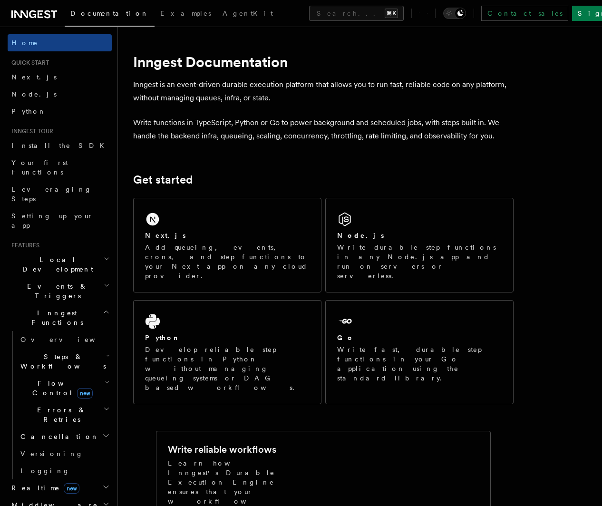
click at [37, 16] on icon at bounding box center [34, 14] width 46 height 11
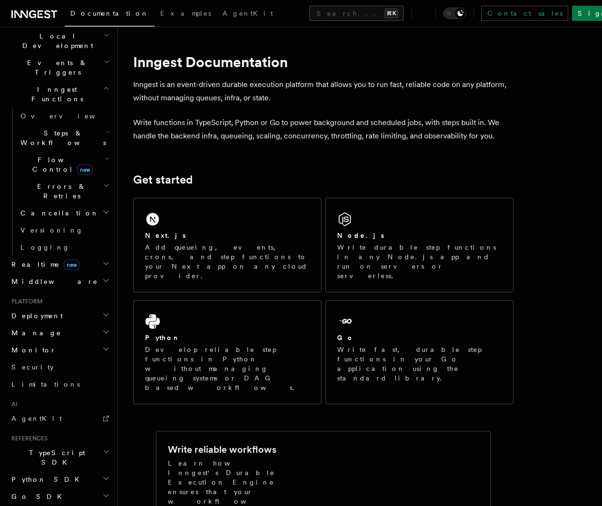
scroll to position [255, 0]
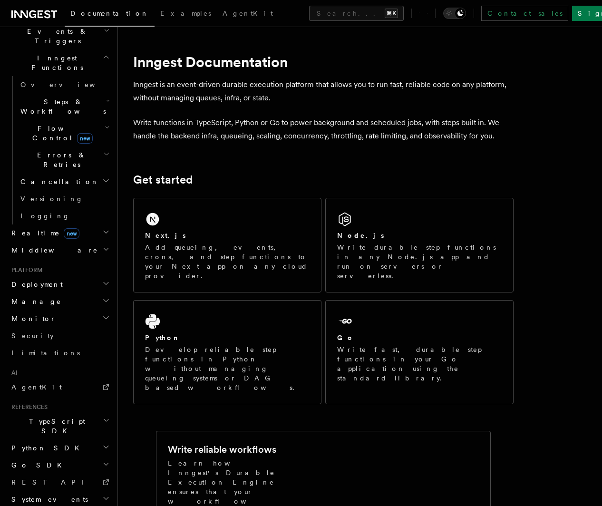
click at [66, 413] on h2 "TypeScript SDK" at bounding box center [60, 426] width 104 height 27
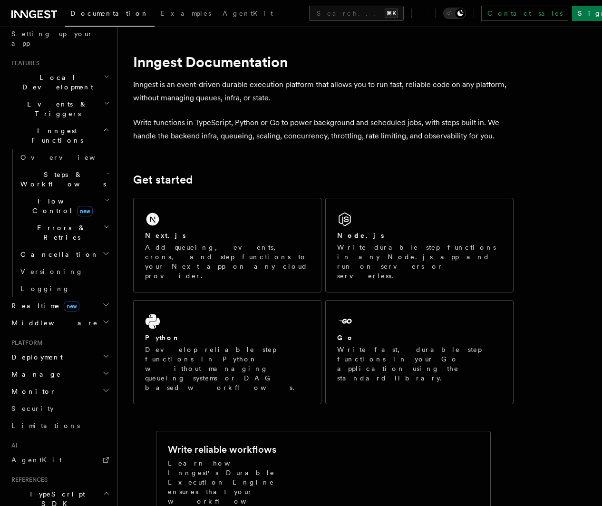
scroll to position [175, 0]
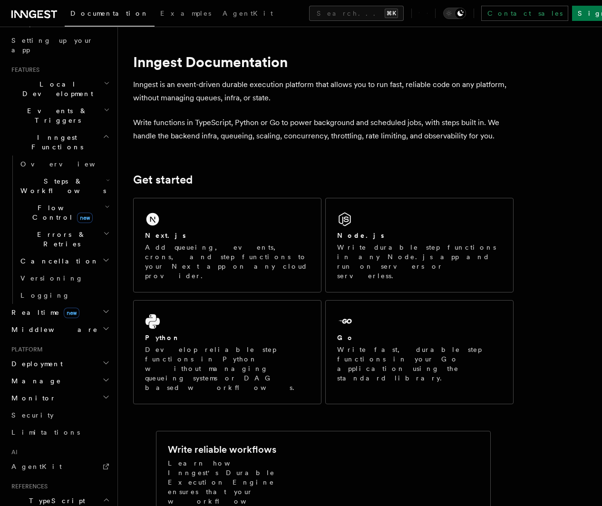
click at [46, 359] on span "Deployment" at bounding box center [35, 364] width 55 height 10
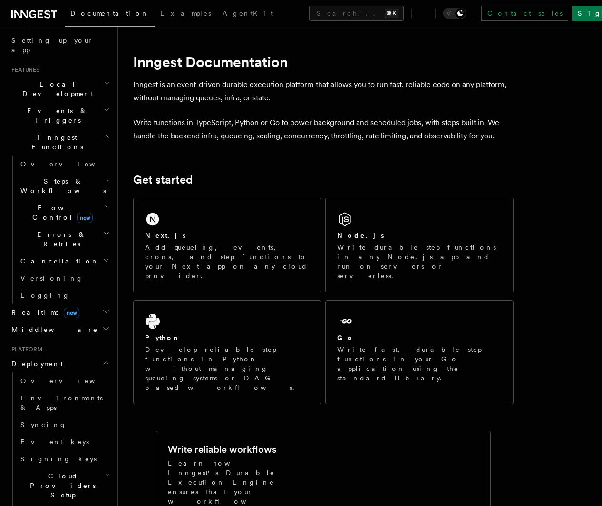
click at [46, 359] on span "Deployment" at bounding box center [35, 364] width 55 height 10
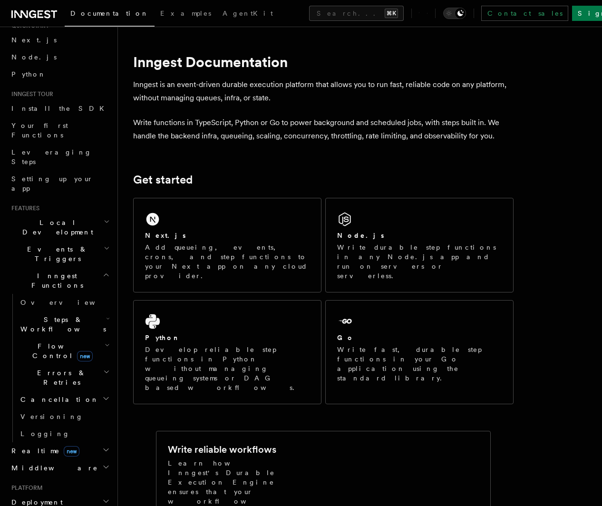
scroll to position [0, 0]
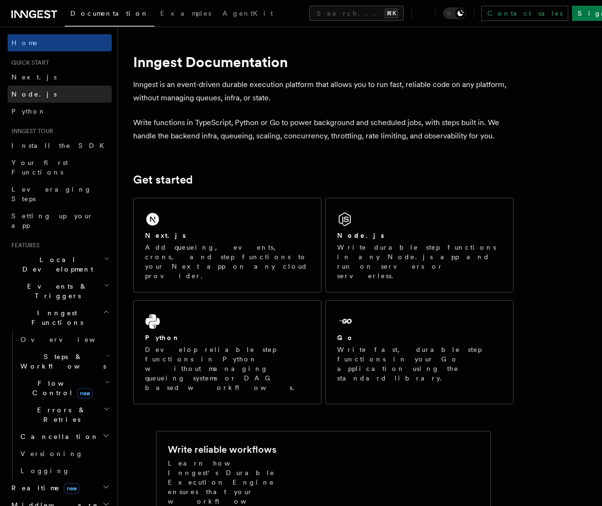
click at [31, 96] on span "Node.js" at bounding box center [33, 94] width 45 height 8
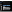
scroll to position [1980, 0]
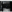
scroll to position [362, 0]
